Goal: Task Accomplishment & Management: Use online tool/utility

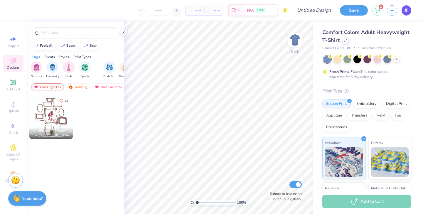
click at [406, 10] on span "JF" at bounding box center [407, 10] width 4 height 7
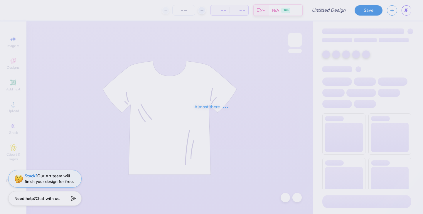
type input "bid day"
type input "55"
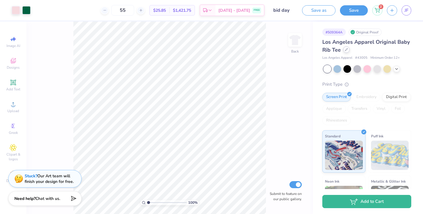
click at [348, 51] on div at bounding box center [346, 49] width 6 height 6
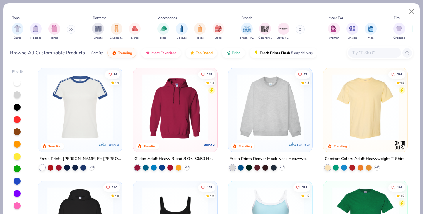
click at [379, 49] on div at bounding box center [374, 53] width 53 height 10
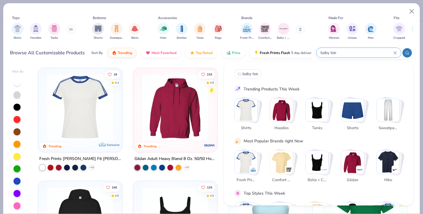
type input "baby tee"
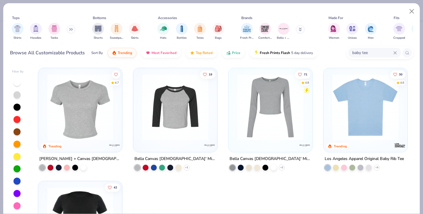
click at [71, 127] on img at bounding box center [80, 107] width 72 height 66
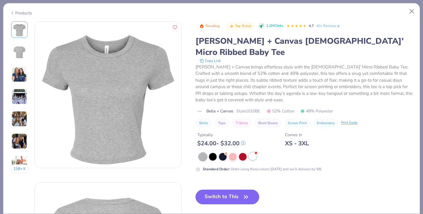
click at [255, 152] on div at bounding box center [253, 156] width 8 height 8
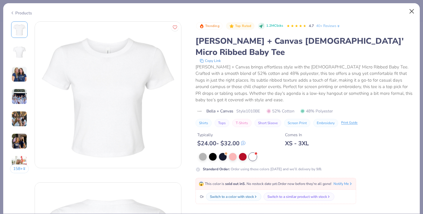
click at [411, 13] on button "Close" at bounding box center [411, 11] width 11 height 11
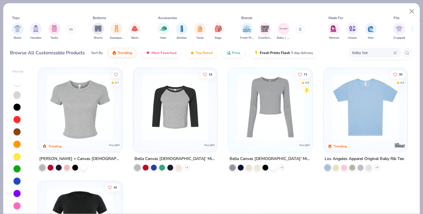
click at [346, 142] on div at bounding box center [365, 108] width 78 height 75
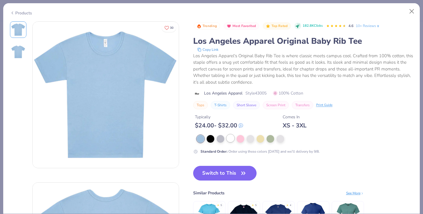
click at [231, 138] on div at bounding box center [231, 138] width 8 height 8
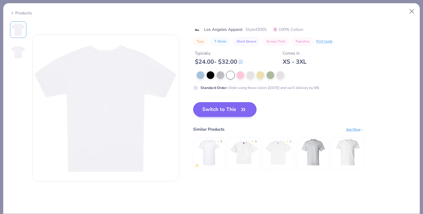
scroll to position [109, 0]
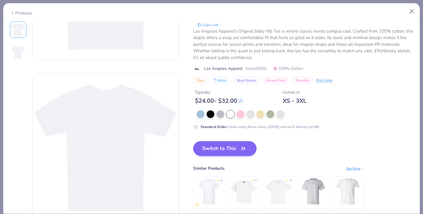
click at [235, 154] on button "Switch to This" at bounding box center [225, 148] width 64 height 15
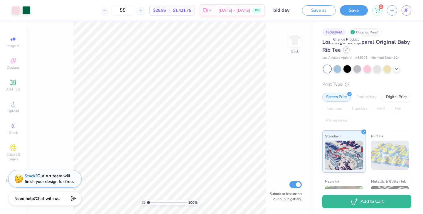
click at [348, 52] on div at bounding box center [346, 49] width 6 height 6
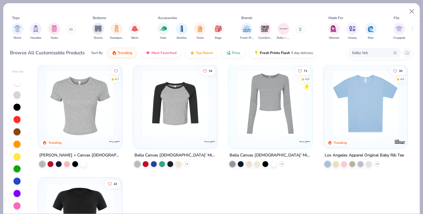
scroll to position [2, 0]
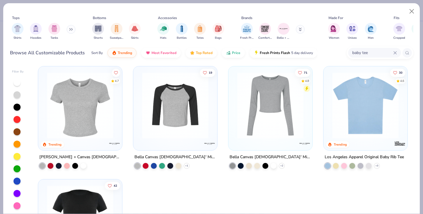
click at [360, 119] on img at bounding box center [365, 105] width 72 height 66
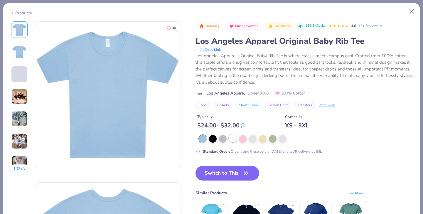
click at [232, 140] on div at bounding box center [233, 138] width 8 height 8
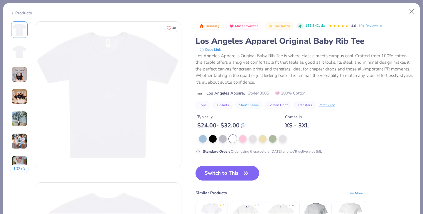
click at [20, 72] on img at bounding box center [19, 74] width 16 height 16
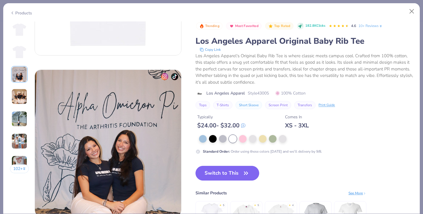
scroll to position [322, 0]
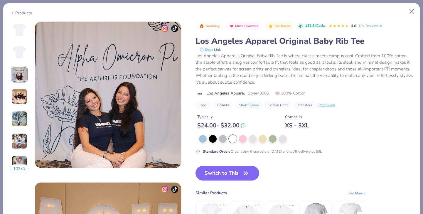
click at [23, 94] on img at bounding box center [19, 97] width 16 height 16
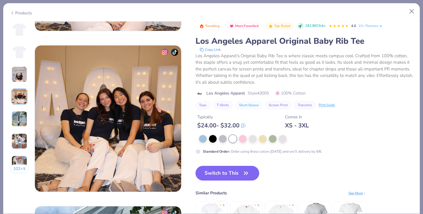
scroll to position [483, 0]
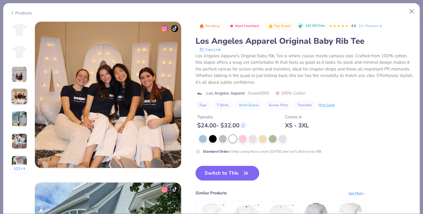
click at [21, 116] on img at bounding box center [19, 119] width 16 height 16
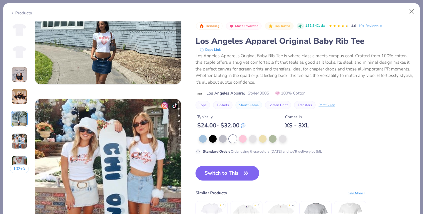
scroll to position [734, 0]
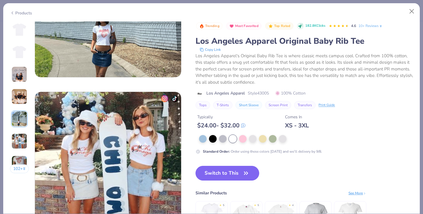
click at [22, 141] on img at bounding box center [19, 141] width 16 height 16
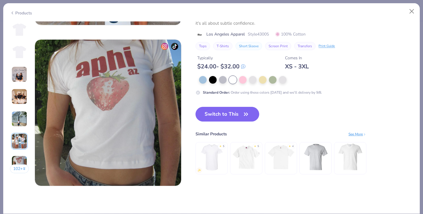
scroll to position [947, 0]
